Goal: Task Accomplishment & Management: Manage account settings

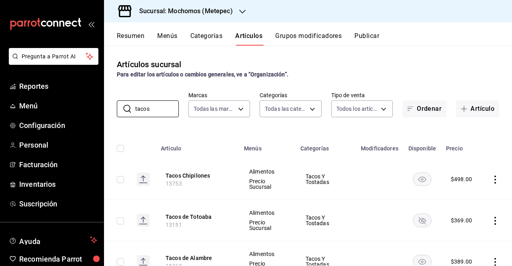
click at [224, 18] on div "Sucursal: Mochomos (Metepec)" at bounding box center [179, 11] width 138 height 22
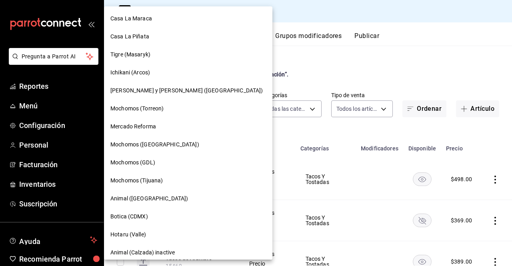
click at [275, 51] on div at bounding box center [256, 133] width 512 height 266
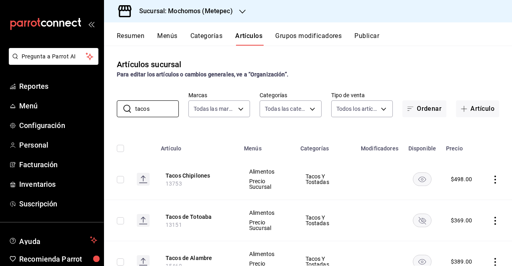
drag, startPoint x: 160, startPoint y: 108, endPoint x: 113, endPoint y: 106, distance: 47.2
click at [113, 106] on div "​ tacos ​ Marcas Todas las marcas, Sin marca 2365f74e-aa6b-4392-bdf2-72765591bd…" at bounding box center [308, 105] width 408 height 26
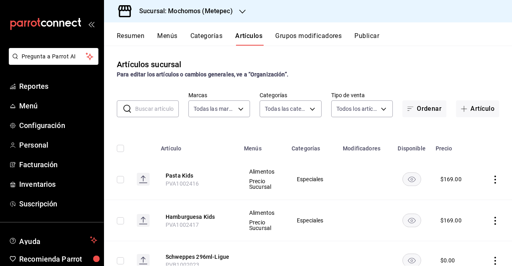
click at [153, 104] on input "text" at bounding box center [157, 109] width 44 height 16
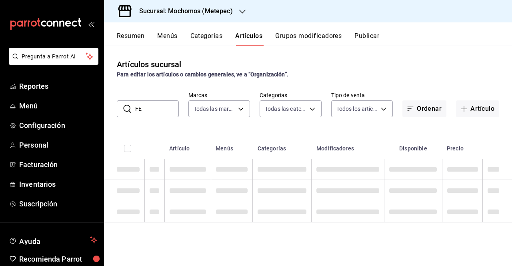
type input "F"
type input "P"
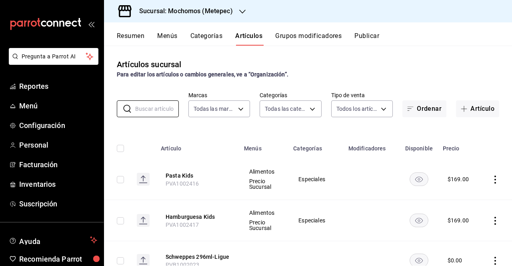
click at [227, 10] on h3 "Sucursal: Mochomos (Metepec)" at bounding box center [183, 11] width 100 height 10
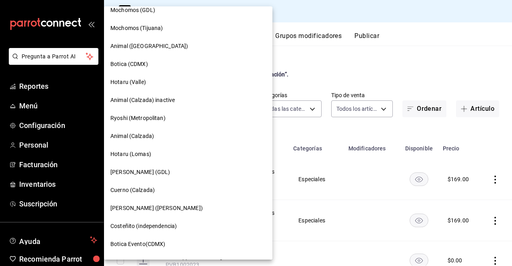
scroll to position [148, 0]
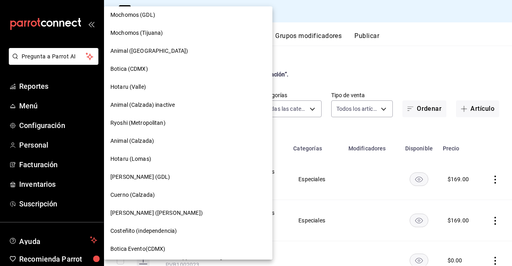
click at [150, 146] on div "Animal (Calzada)" at bounding box center [188, 141] width 168 height 18
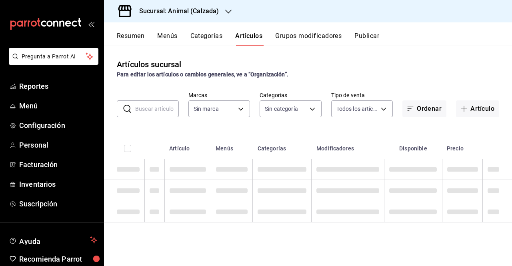
click at [225, 12] on icon "button" at bounding box center [228, 11] width 6 height 6
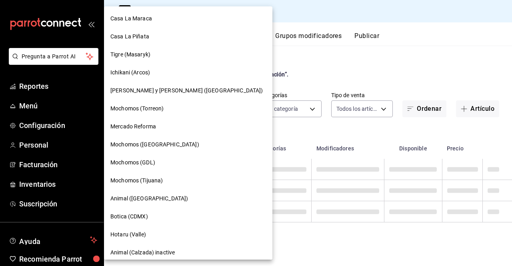
click at [230, 40] on div at bounding box center [256, 133] width 512 height 266
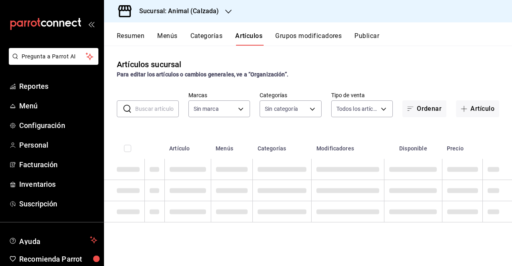
click at [220, 12] on div "Sucursal: Animal (Calzada)" at bounding box center [172, 11] width 124 height 22
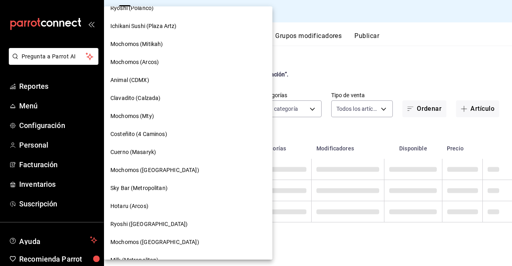
scroll to position [635, 0]
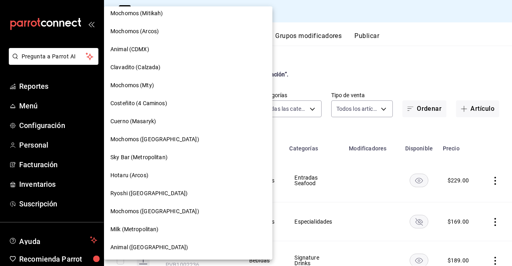
type input "577524a9-a437-43f3-84d2-cf2e6968635f,5d35a5f4-3063-4397-a550-a8f4eca83956,9bcdf…"
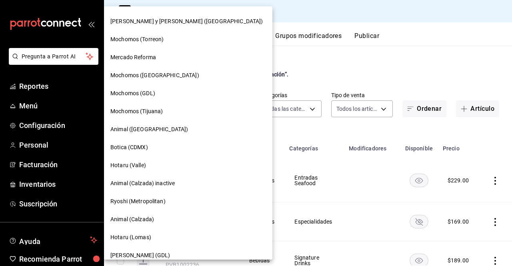
scroll to position [220, 0]
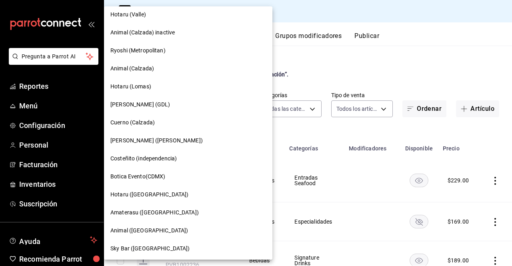
type input "e26472f3-9262-489d-bcba-4c6b034529c7"
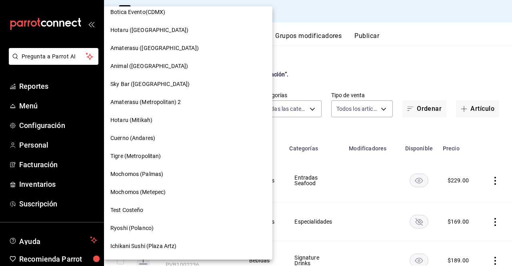
scroll to position [379, 0]
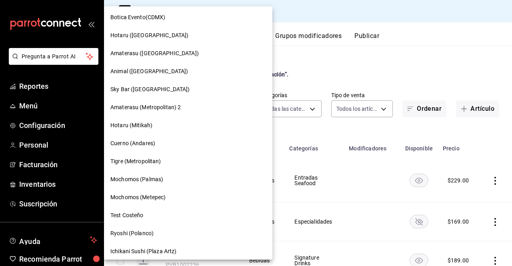
click at [269, 78] on div at bounding box center [256, 133] width 512 height 266
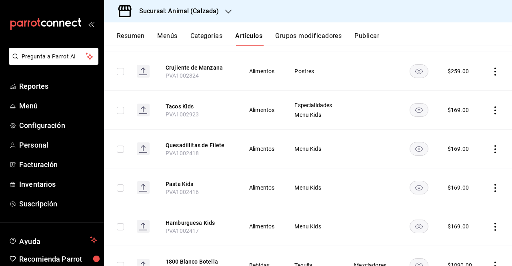
scroll to position [410, 0]
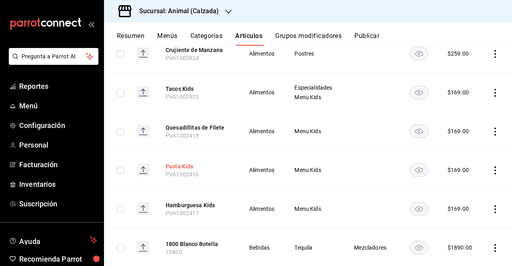
click at [192, 162] on button "Pasta Kids" at bounding box center [198, 166] width 64 height 8
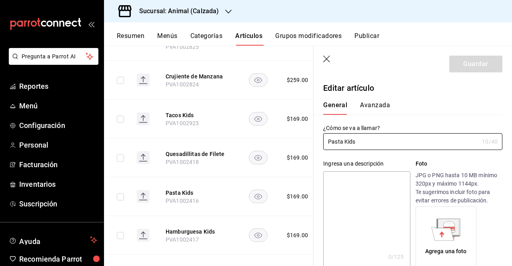
type input "$169.00"
click at [210, 9] on h3 "Sucursal: Animal (Calzada)" at bounding box center [176, 11] width 86 height 10
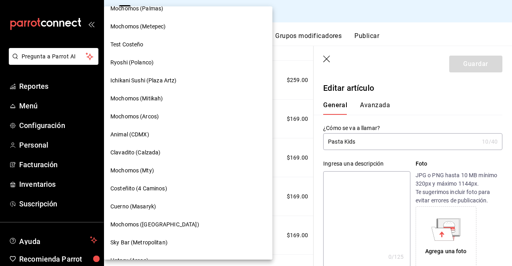
scroll to position [635, 0]
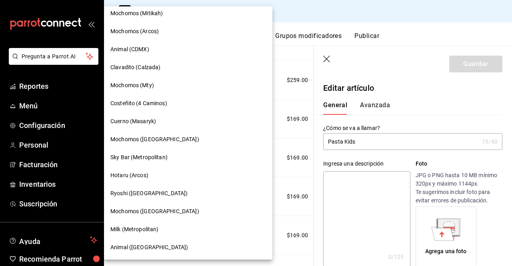
click at [136, 125] on span "Cuerno (Masaryk)" at bounding box center [133, 121] width 46 height 8
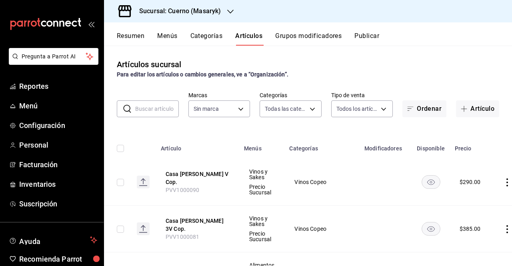
type input "c67b51a2-384c-483e-a5be-40afd3eac247,ec1a4520-4a99-4810-921e-4abf40ebc8c6,cd2d5…"
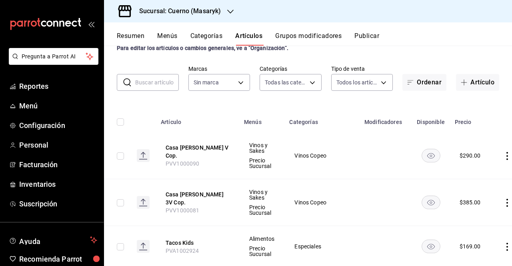
type input "4ea0d660-02b3-4785-bb88-48b5ef6e196c"
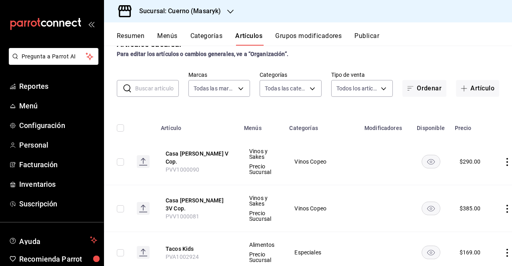
scroll to position [14, 0]
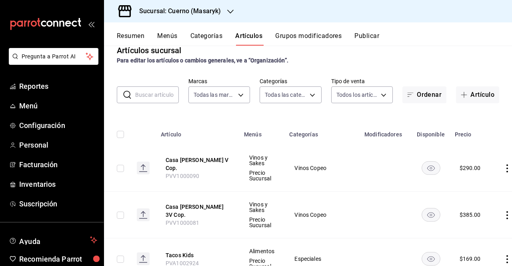
click at [152, 96] on input "text" at bounding box center [157, 95] width 44 height 16
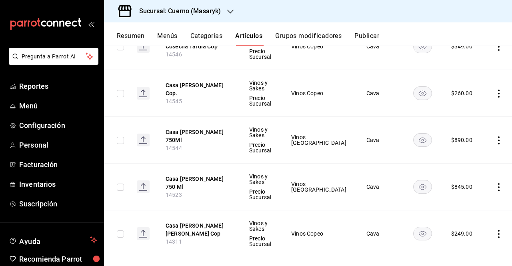
scroll to position [467, 0]
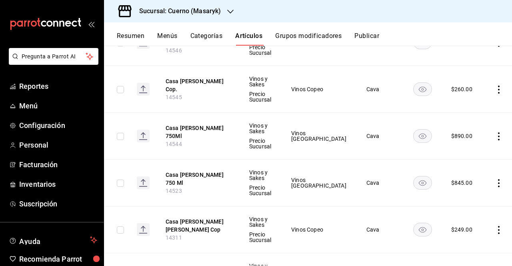
type input "casa madero"
click at [413, 223] on rect "availability-product" at bounding box center [422, 229] width 18 height 13
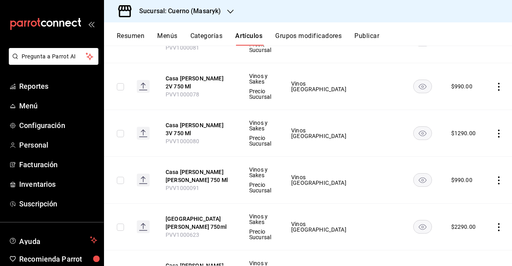
scroll to position [75, 0]
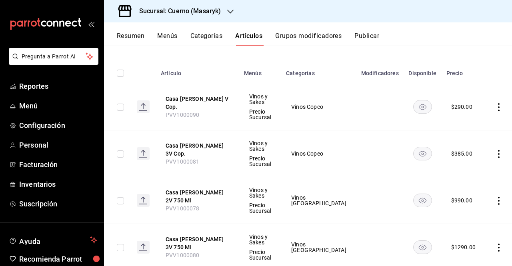
click at [356, 43] on button "Publicar" at bounding box center [366, 39] width 25 height 14
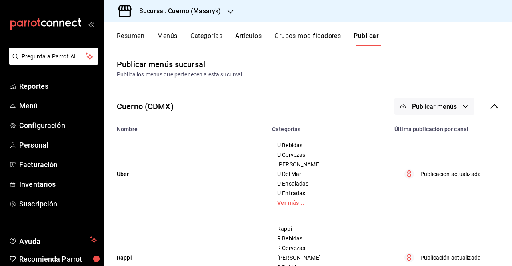
click at [438, 101] on button "Publicar menús" at bounding box center [434, 106] width 80 height 17
click at [418, 134] on div at bounding box center [409, 132] width 22 height 13
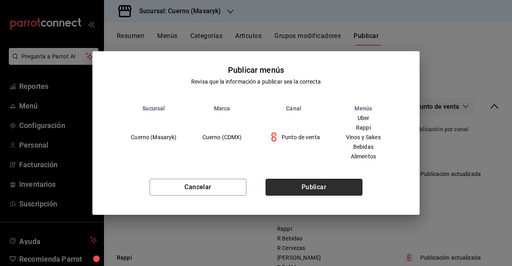
click at [352, 188] on button "Publicar" at bounding box center [313, 187] width 97 height 17
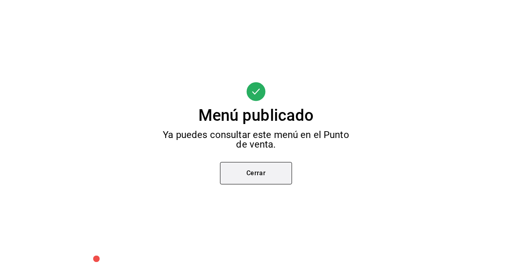
click at [228, 184] on button "Cerrar" at bounding box center [256, 173] width 72 height 22
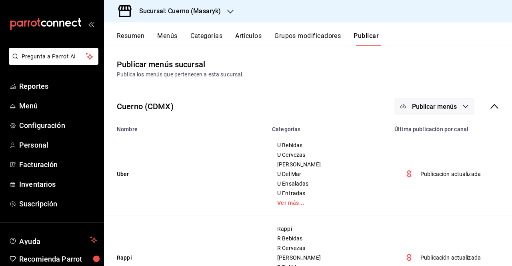
click at [202, 36] on button "Categorías" at bounding box center [206, 39] width 32 height 14
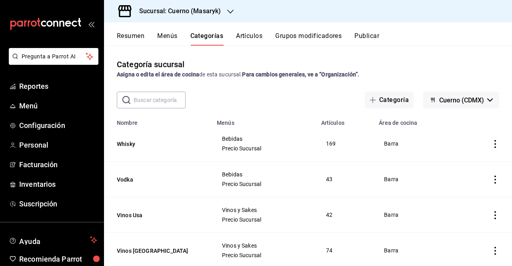
click at [261, 37] on button "Artículos" at bounding box center [249, 39] width 26 height 14
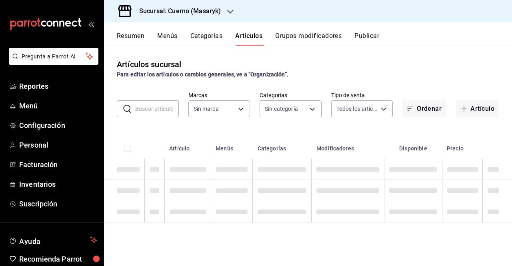
click at [146, 102] on input "text" at bounding box center [157, 109] width 44 height 16
type input "casa ma"
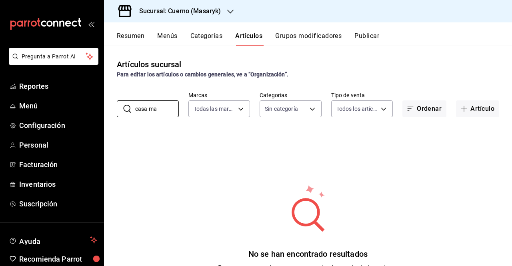
type input "4ea0d660-02b3-4785-bb88-48b5ef6e196c"
type input "c"
click at [311, 41] on button "Grupos modificadores" at bounding box center [308, 39] width 66 height 14
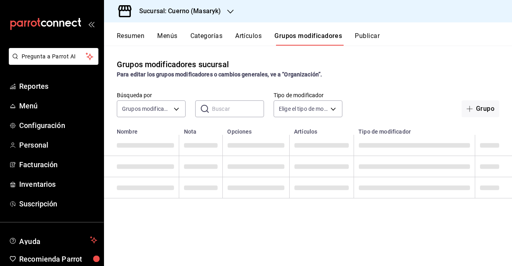
click at [259, 38] on button "Artículos" at bounding box center [248, 39] width 26 height 14
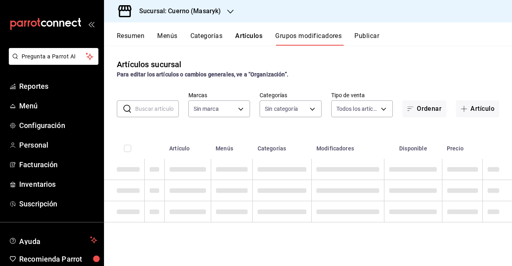
type input "4ea0d660-02b3-4785-bb88-48b5ef6e196c"
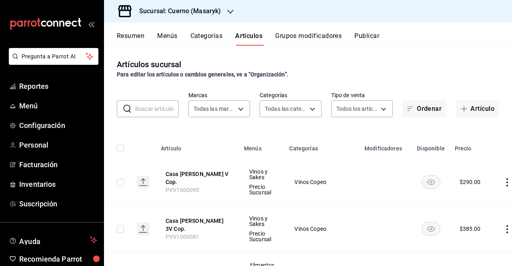
type input "c67b51a2-384c-483e-a5be-40afd3eac247,ec1a4520-4a99-4810-921e-4abf40ebc8c6,cd2d5…"
click at [149, 104] on input "text" at bounding box center [157, 109] width 44 height 16
click at [149, 104] on input "c" at bounding box center [157, 109] width 44 height 16
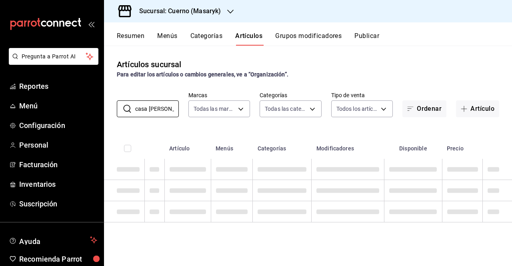
type input "casa madero v"
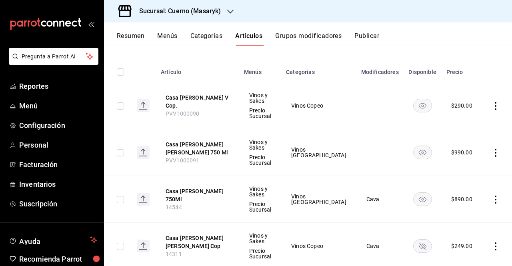
scroll to position [83, 0]
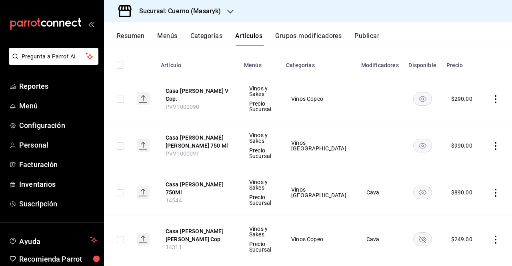
click at [176, 10] on h3 "Sucursal: Cuerno (Masaryk)" at bounding box center [177, 11] width 88 height 10
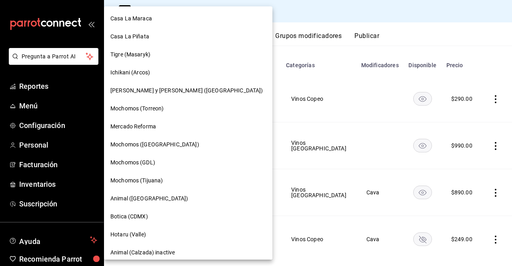
click at [180, 57] on div "Tigre (Masaryk)" at bounding box center [188, 54] width 156 height 8
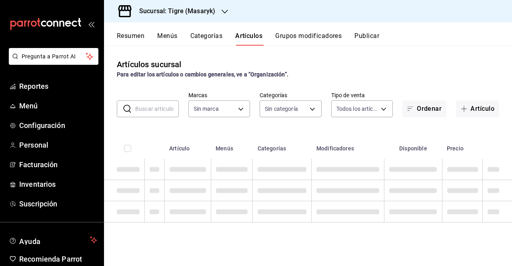
click at [186, 14] on h3 "Sucursal: Tigre (Masaryk)" at bounding box center [174, 11] width 82 height 10
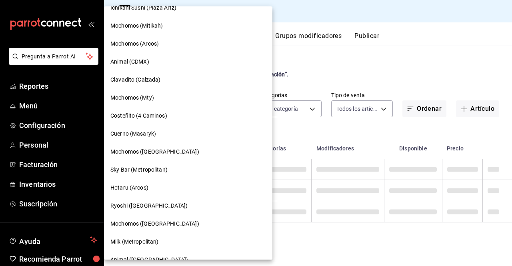
scroll to position [635, 0]
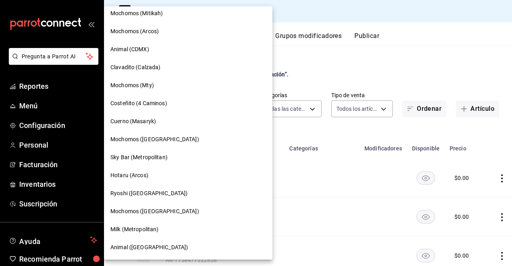
type input "7cd27861-1019-4265-ada8-0a6349b72ebc,77c47ebf-2aa7-4ca3-900f-d4e8133ed13d,d84ff…"
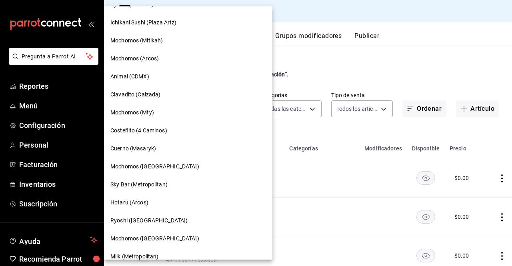
scroll to position [629, 0]
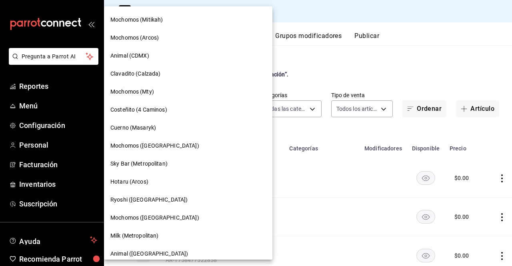
click at [145, 128] on span "Cuerno (Masaryk)" at bounding box center [133, 128] width 46 height 8
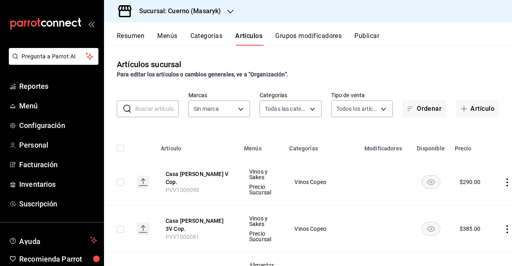
type input "c67b51a2-384c-483e-a5be-40afd3eac247,ec1a4520-4a99-4810-921e-4abf40ebc8c6,cd2d5…"
click at [150, 114] on input "text" at bounding box center [157, 109] width 44 height 16
type input "ca"
type input "4ea0d660-02b3-4785-bb88-48b5ef6e196c"
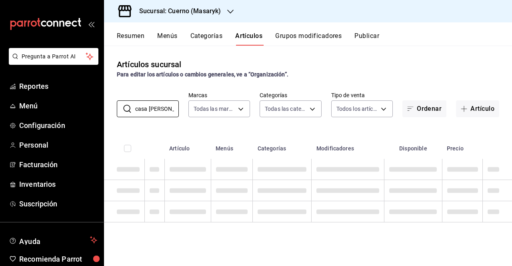
type input "casa madero v"
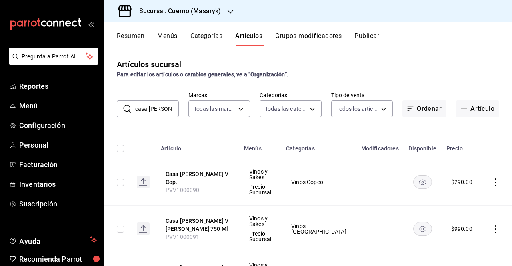
click at [247, 188] on td "Vinos y Sakes Precio Sucursal" at bounding box center [260, 182] width 42 height 47
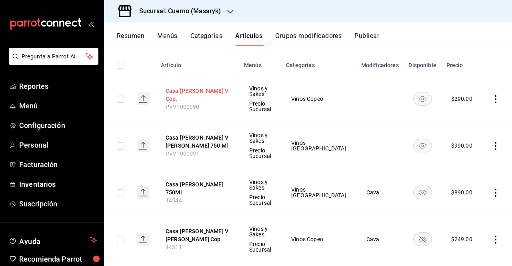
scroll to position [0, 0]
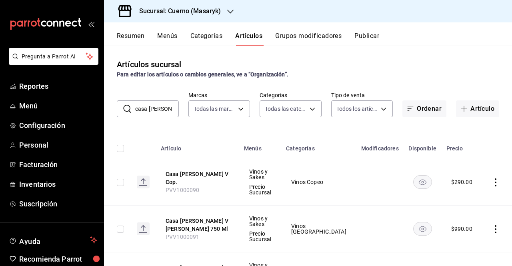
click at [196, 15] on h3 "Sucursal: Cuerno (Masaryk)" at bounding box center [177, 11] width 88 height 10
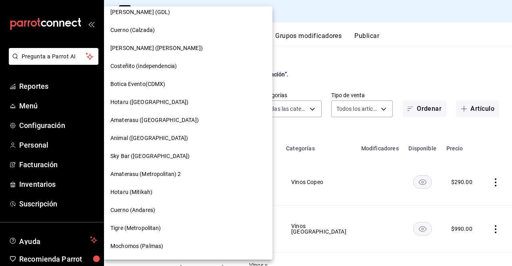
scroll to position [333, 0]
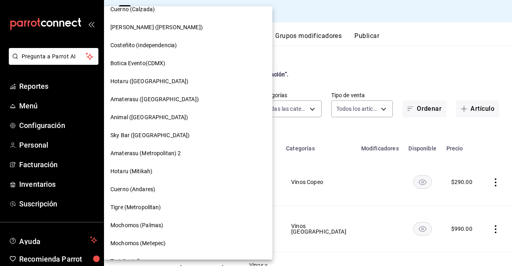
click at [154, 193] on span "Cuerno (Andares)" at bounding box center [132, 189] width 45 height 8
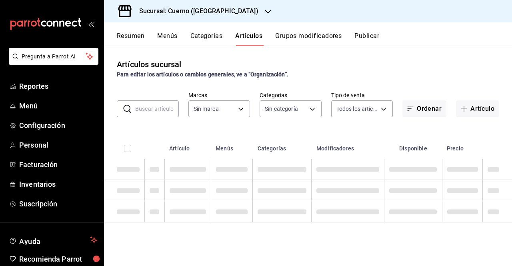
click at [161, 114] on input "text" at bounding box center [157, 109] width 44 height 16
paste input "15323"
type input "15323"
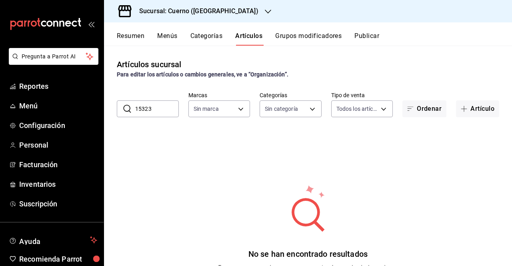
click at [162, 112] on input "15323" at bounding box center [157, 109] width 44 height 16
type input "c9e961b9-bc29-480f-a65c-324ff110f526"
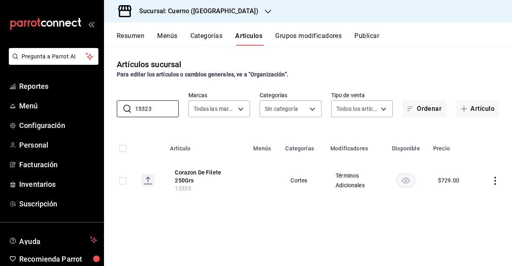
type input "15323"
click at [217, 18] on div "Sucursal: Cuerno (Andares)" at bounding box center [192, 11] width 164 height 22
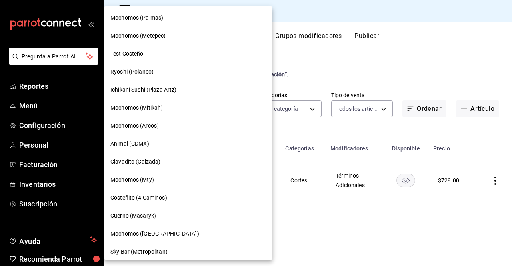
scroll to position [549, 0]
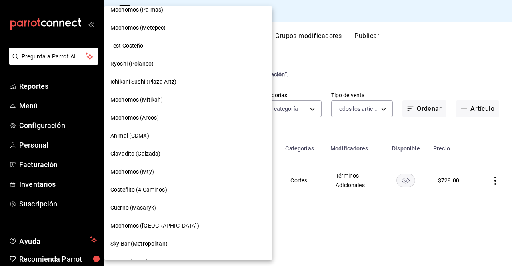
click at [167, 38] on div "Test Costeño" at bounding box center [188, 46] width 168 height 18
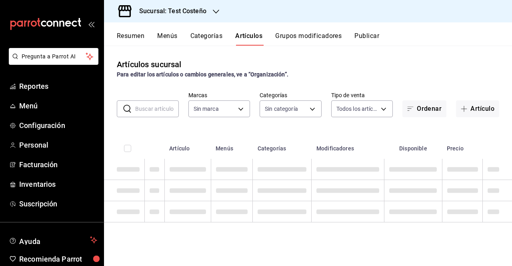
type input "1cc15975-d128-4ed0-8346-2a4cd12baa86,e7829684-edbd-499f-8832-f46de0415404,91930…"
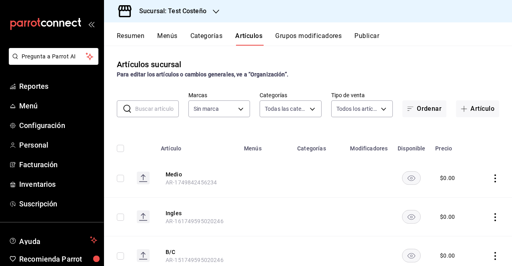
type input "9835036f-153c-42b7-bcd8-862a00fec748"
click at [202, 11] on h3 "Sucursal: Test Costeño" at bounding box center [170, 11] width 74 height 10
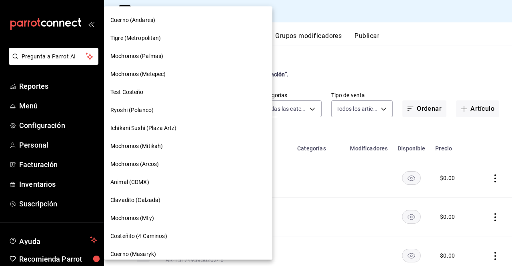
scroll to position [485, 0]
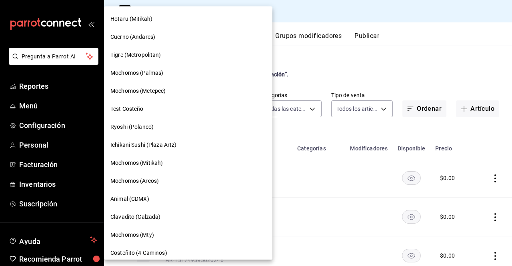
click at [162, 92] on span "Mochomos (Metepec)" at bounding box center [137, 91] width 55 height 8
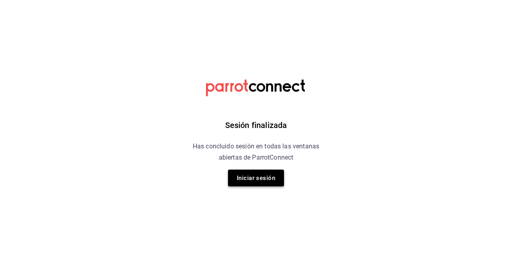
click at [243, 173] on button "Iniciar sesión" at bounding box center [256, 178] width 56 height 17
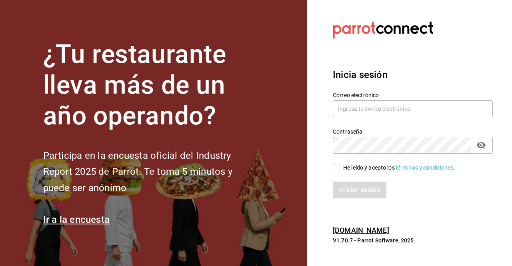
drag, startPoint x: 390, startPoint y: 53, endPoint x: 394, endPoint y: 94, distance: 41.3
click at [394, 94] on section "Datos incorrectos. Verifica que tu Correo o Contraseña [PERSON_NAME] escritos. …" at bounding box center [409, 133] width 205 height 266
click at [398, 126] on div "Contraseña Contraseña" at bounding box center [408, 135] width 170 height 35
click at [383, 103] on input "text" at bounding box center [413, 108] width 160 height 17
click at [337, 117] on input "text" at bounding box center [413, 108] width 160 height 17
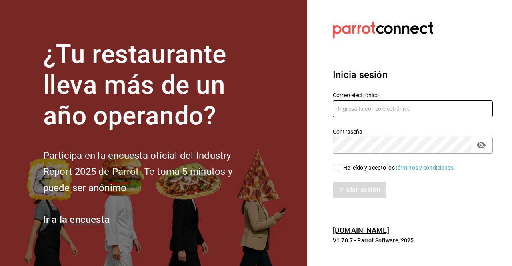
click at [345, 115] on input "text" at bounding box center [413, 108] width 160 height 17
type input "u"
type input "[PERSON_NAME][EMAIL_ADDRESS][PERSON_NAME][DOMAIN_NAME]"
click at [349, 161] on div "He leído y acepto los Términos y condiciones." at bounding box center [408, 163] width 170 height 18
click at [349, 166] on div "He leído y acepto los Términos y condiciones." at bounding box center [399, 168] width 112 height 8
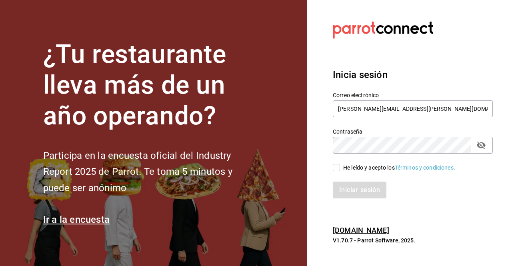
click at [340, 166] on input "He leído y acepto los Términos y condiciones." at bounding box center [336, 167] width 7 height 7
checkbox input "true"
click at [356, 180] on div "Iniciar sesión" at bounding box center [408, 185] width 170 height 26
click at [362, 192] on button "Iniciar sesión" at bounding box center [360, 190] width 54 height 17
